Goal: Register for event/course

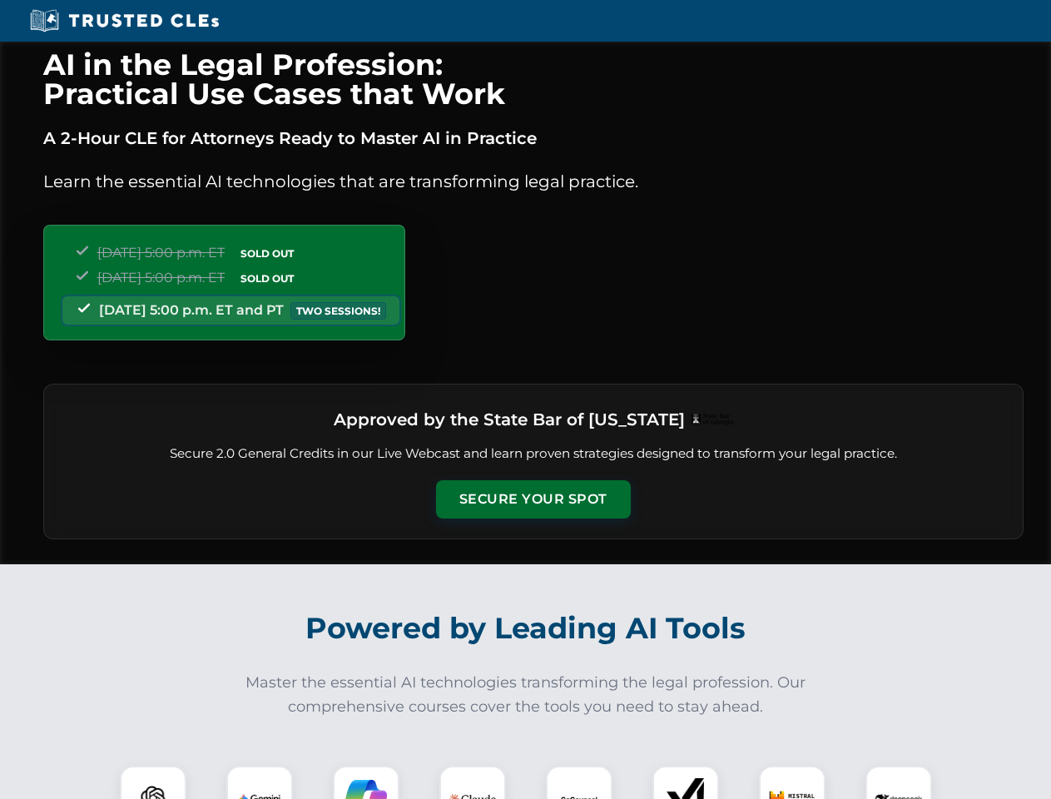
click at [533, 499] on button "Secure Your Spot" at bounding box center [533, 499] width 195 height 38
click at [153, 782] on img at bounding box center [153, 799] width 48 height 48
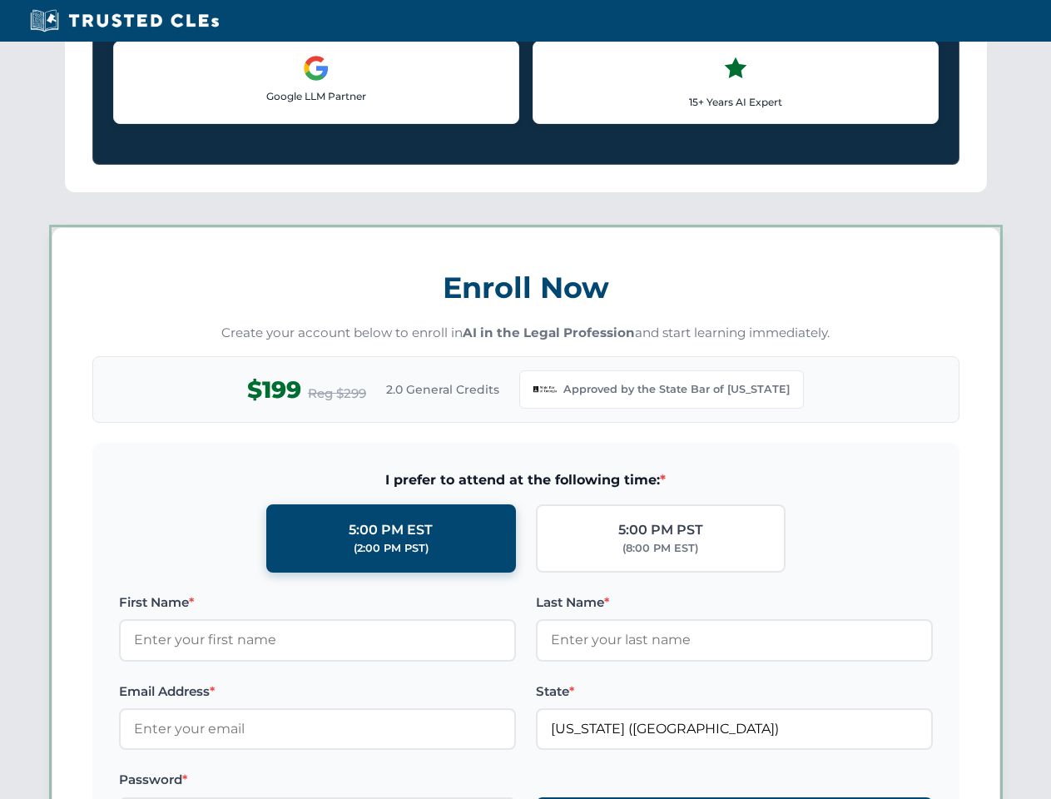
click at [366, 782] on label "Password *" at bounding box center [317, 780] width 397 height 20
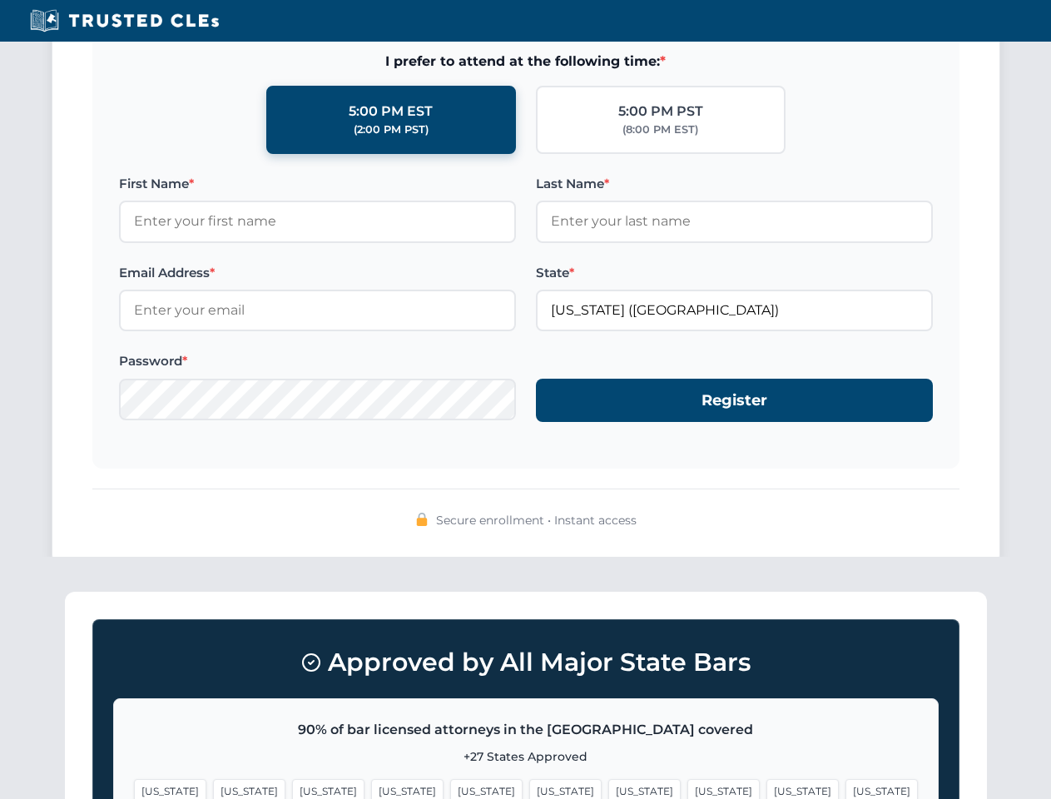
click at [767, 782] on span "[US_STATE]" at bounding box center [803, 791] width 72 height 24
